Goal: Task Accomplishment & Management: Use online tool/utility

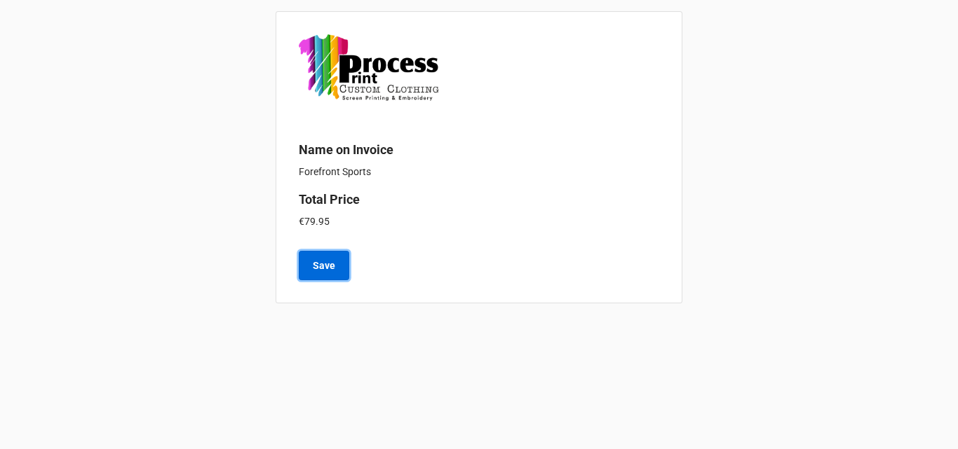
click at [333, 259] on b "Save" at bounding box center [324, 266] width 22 height 15
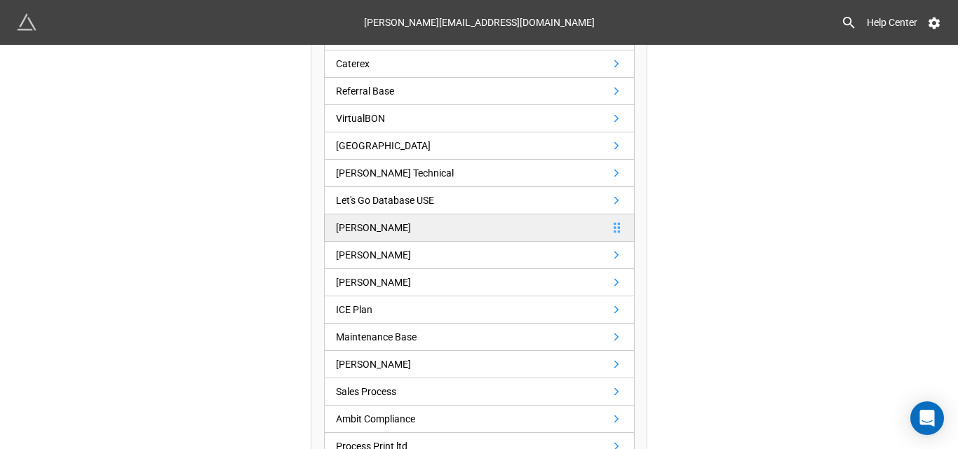
scroll to position [1173, 0]
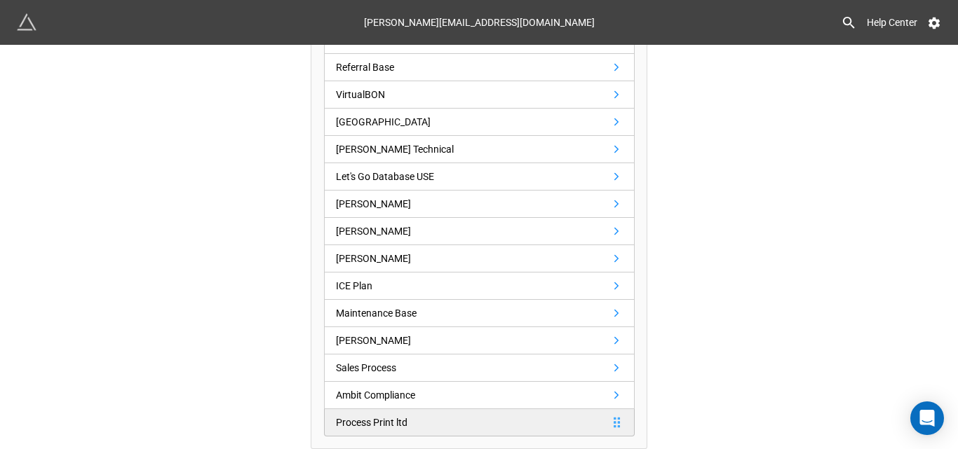
click at [386, 423] on div "Process Print ltd" at bounding box center [372, 422] width 72 height 15
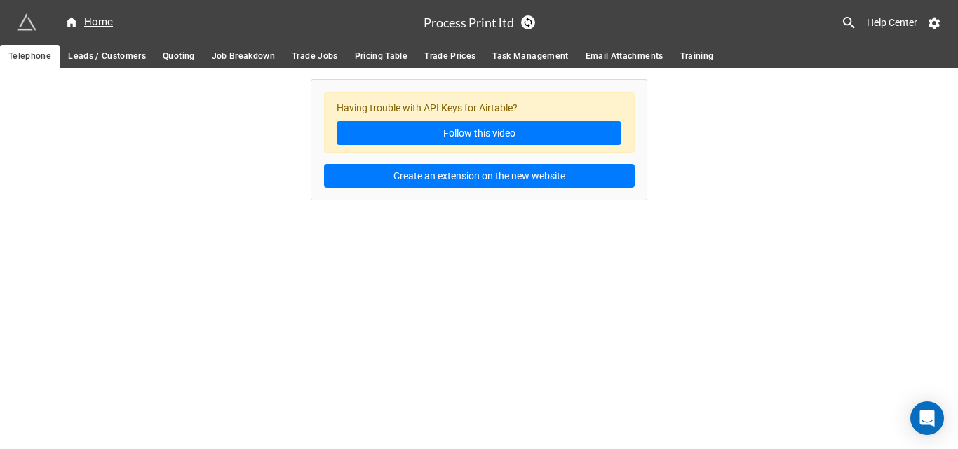
click at [127, 65] on link "Leads / Customers" at bounding box center [107, 56] width 95 height 23
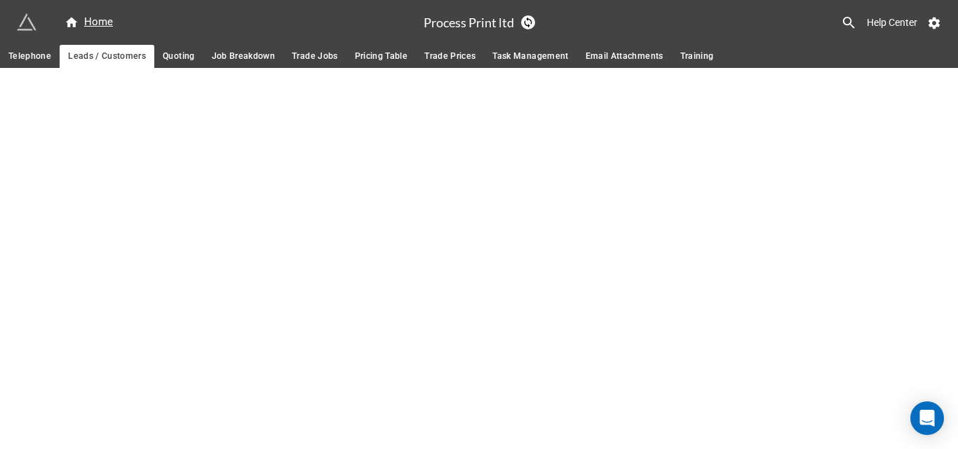
click at [177, 53] on span "Quoting" at bounding box center [179, 56] width 32 height 15
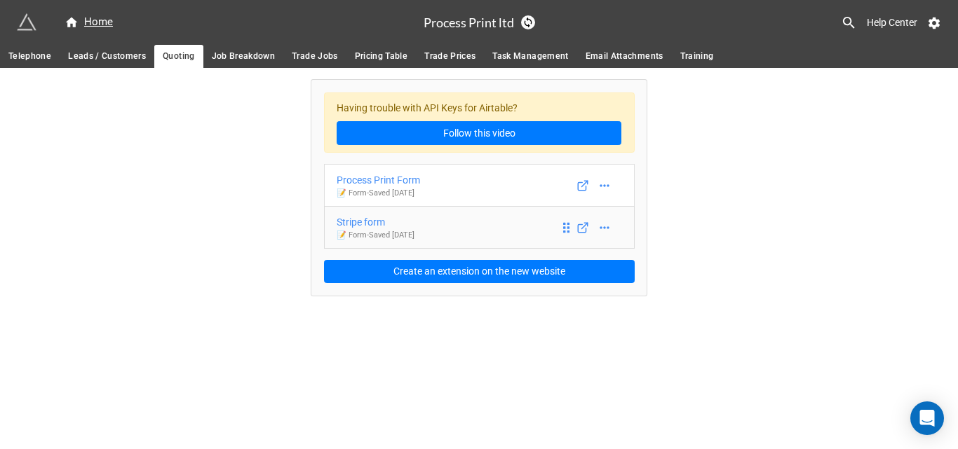
click at [461, 222] on link "Stripe form 📝 Form - Saved 2 years ago" at bounding box center [479, 227] width 311 height 43
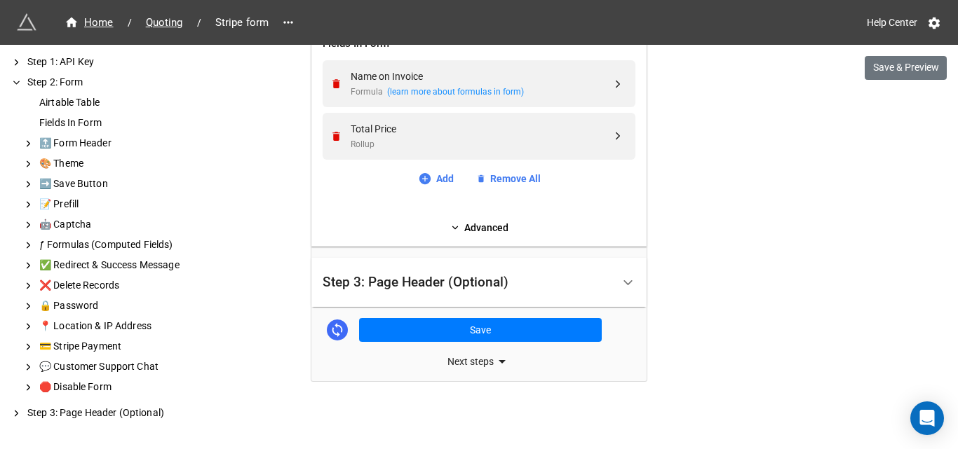
scroll to position [572, 0]
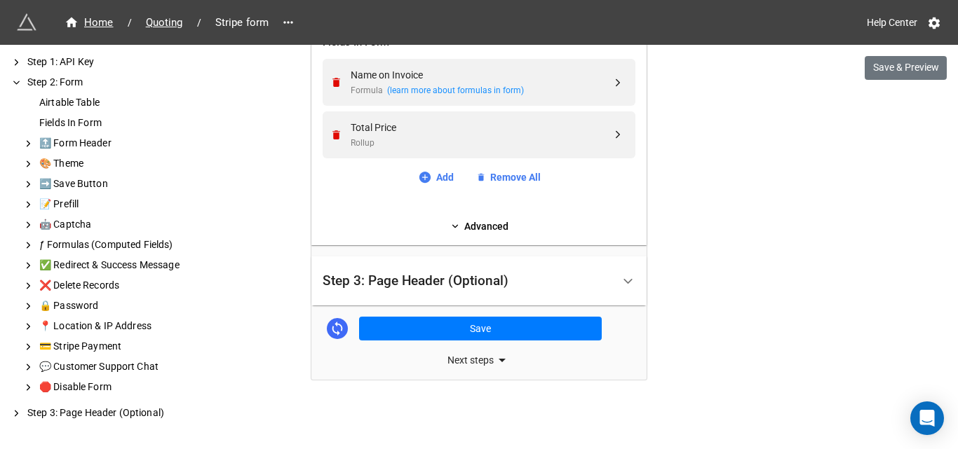
click at [459, 295] on div "Step 3: Page Header (Optional)" at bounding box center [468, 281] width 290 height 33
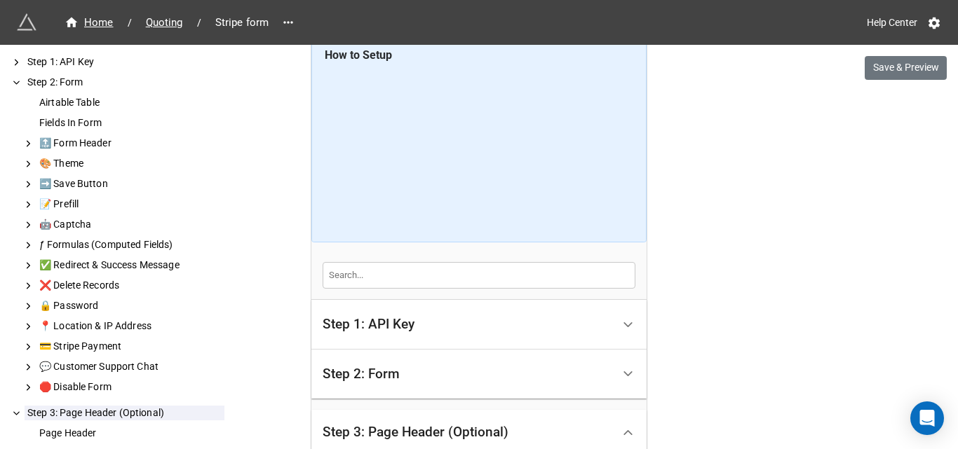
scroll to position [0, 0]
